Goal: Transaction & Acquisition: Purchase product/service

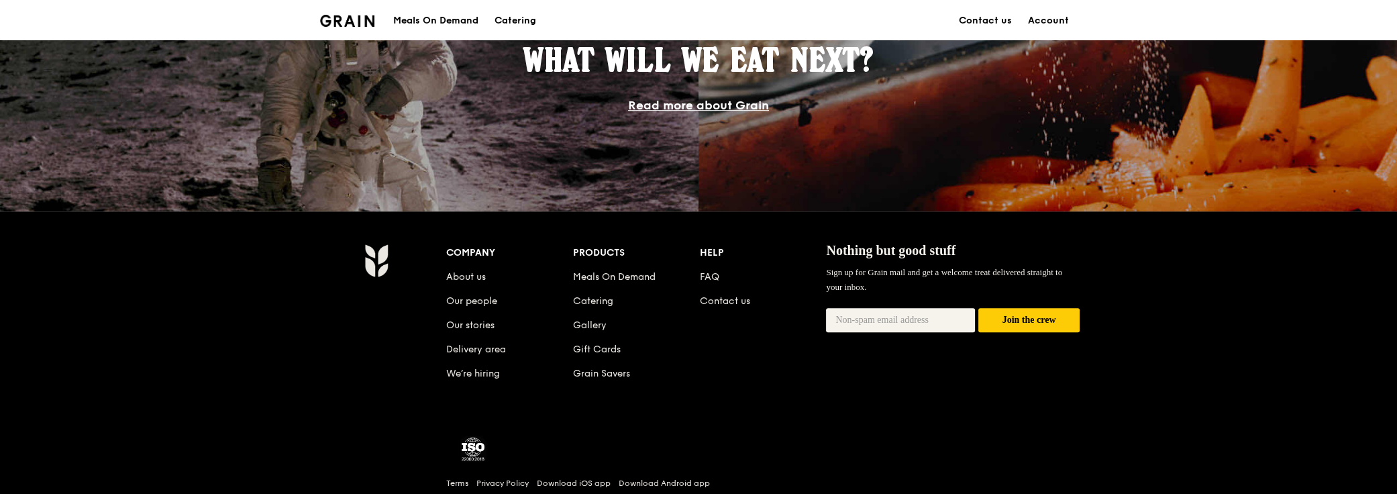
scroll to position [1308, 0]
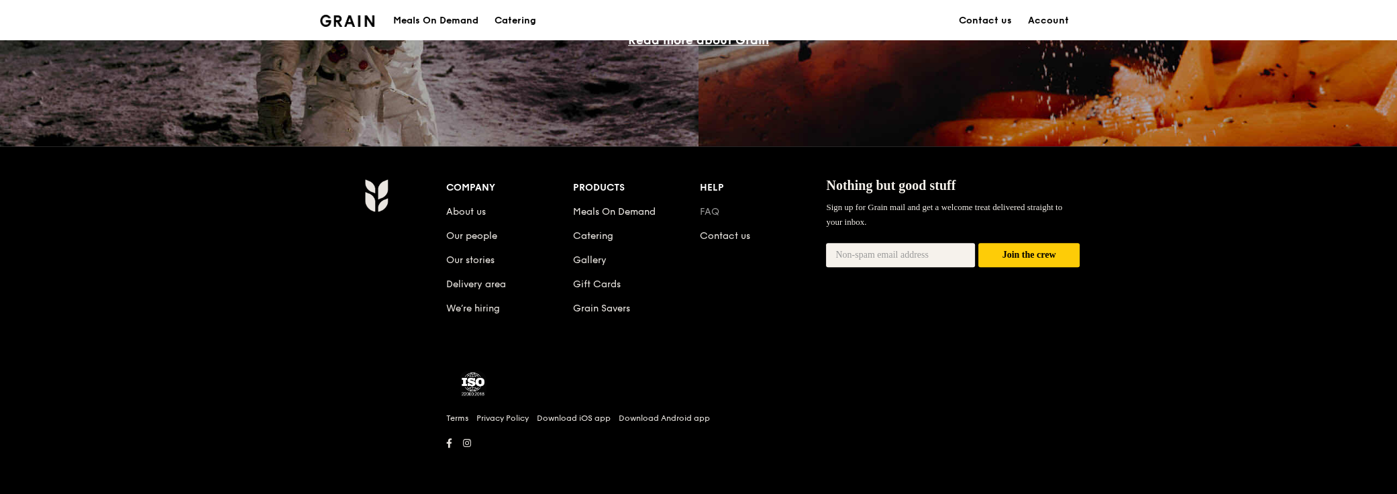
click at [710, 209] on link "FAQ" at bounding box center [709, 211] width 19 height 11
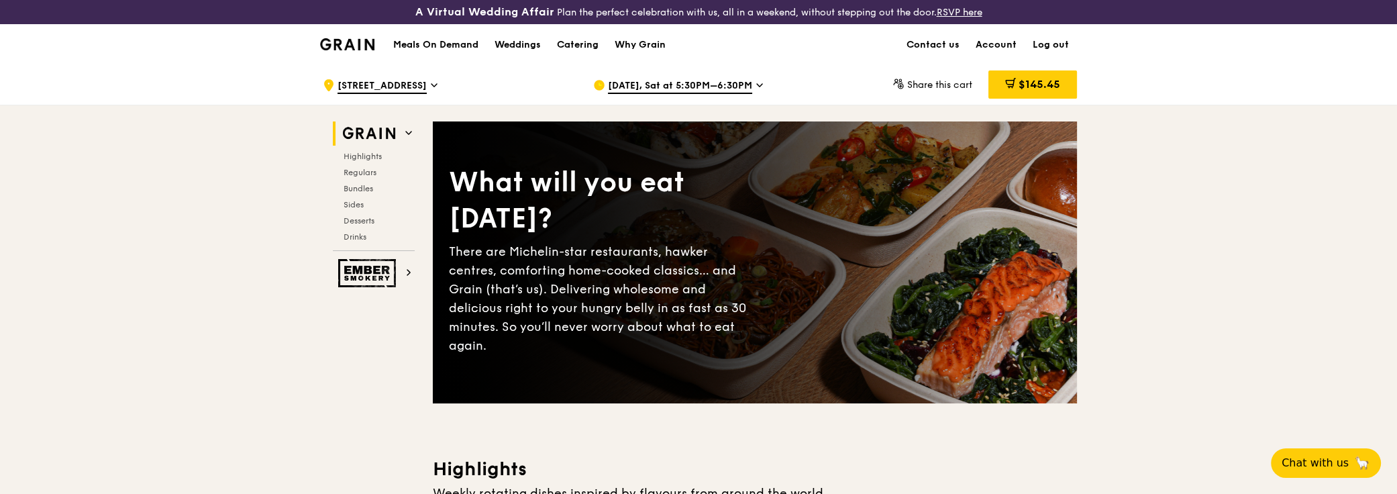
click at [445, 83] on div ".cls-1 { fill: none; stroke: #fff; stroke-linecap: round; stroke-linejoin: roun…" at bounding box center [447, 85] width 249 height 40
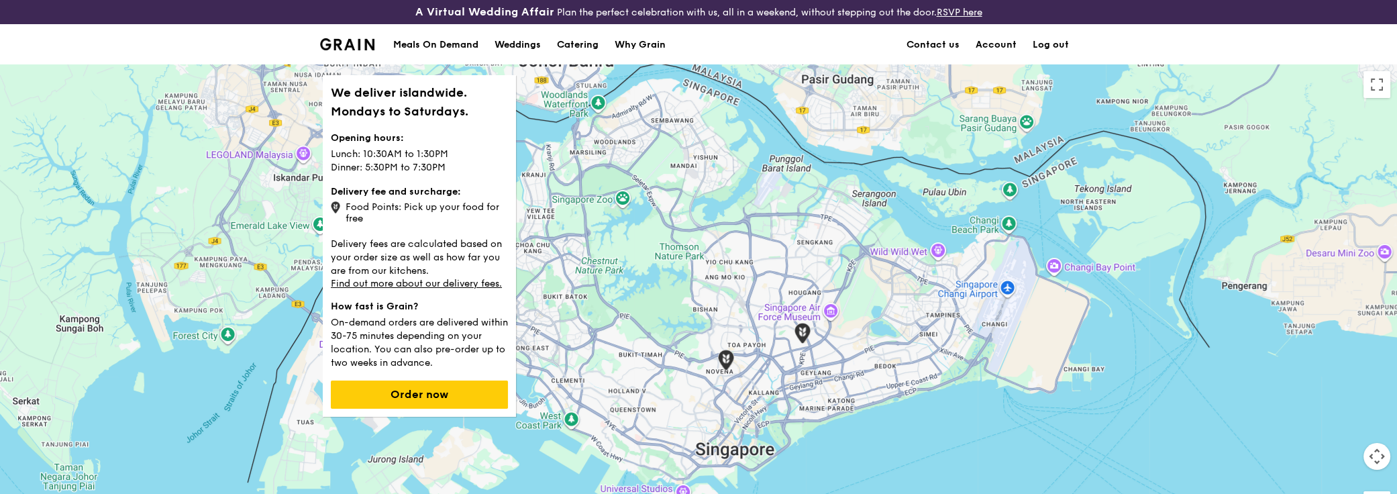
drag, startPoint x: 884, startPoint y: 217, endPoint x: 843, endPoint y: 251, distance: 53.9
click at [847, 225] on div at bounding box center [698, 299] width 1397 height 470
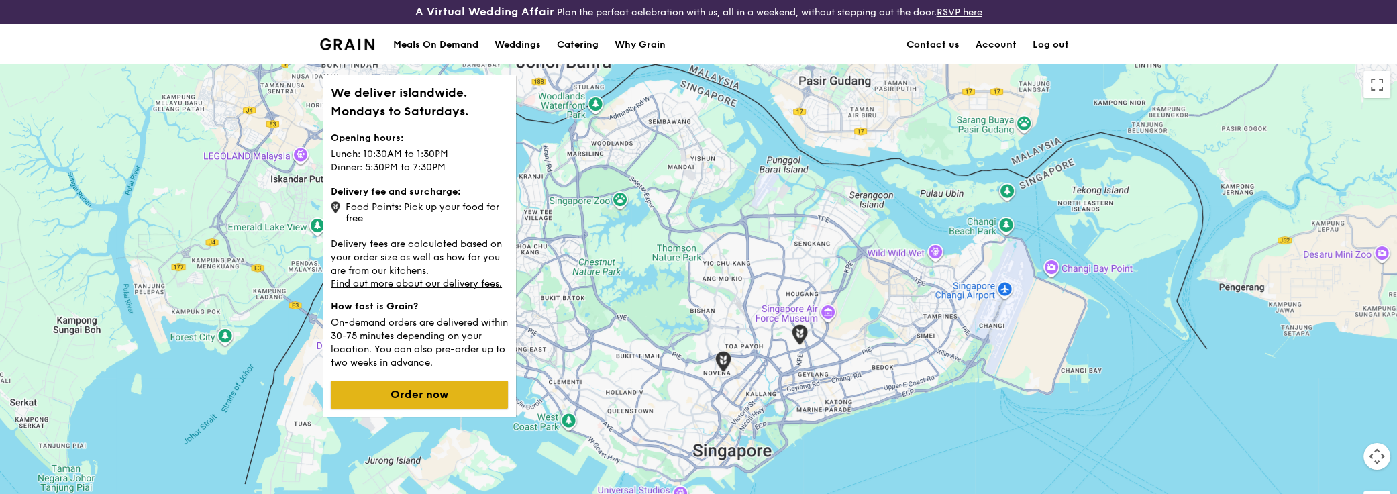
click at [437, 391] on button "Order now" at bounding box center [419, 394] width 177 height 28
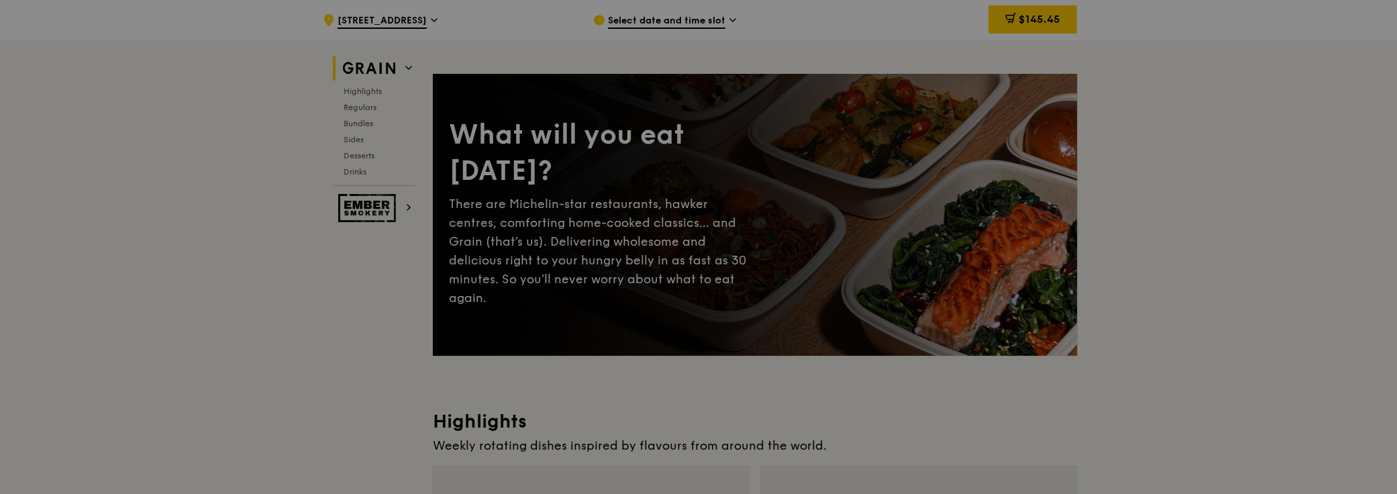
scroll to position [182, 0]
